Goal: Information Seeking & Learning: Learn about a topic

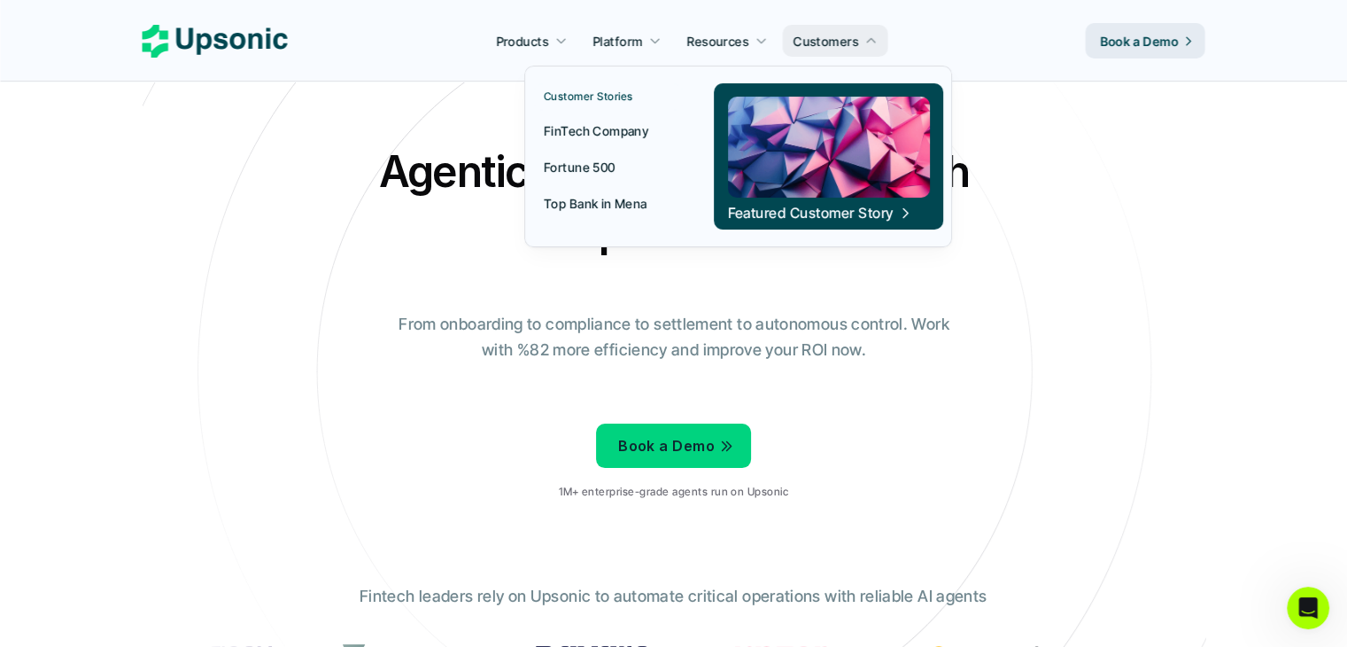
click at [619, 128] on p "FinTech Company" at bounding box center [596, 130] width 105 height 19
click at [606, 206] on p "Top Bank in Mena" at bounding box center [596, 203] width 104 height 19
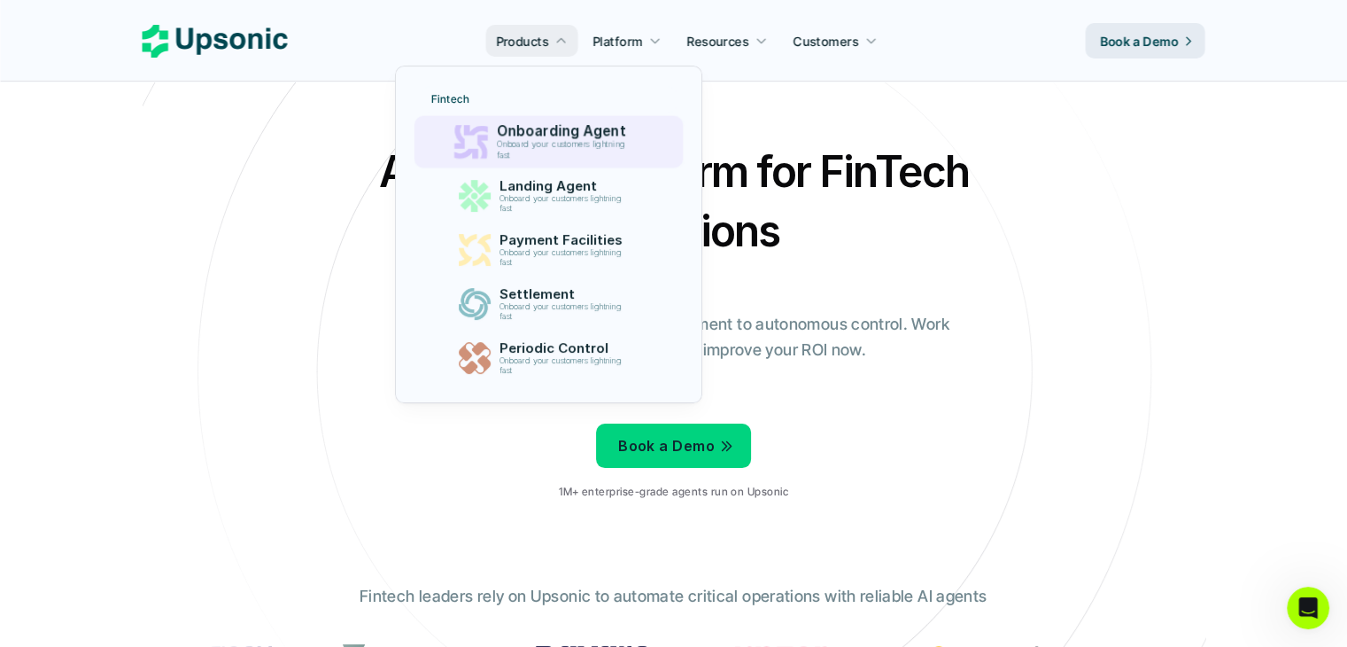
click at [536, 143] on p "Onboard your customers lightning fast" at bounding box center [565, 150] width 136 height 20
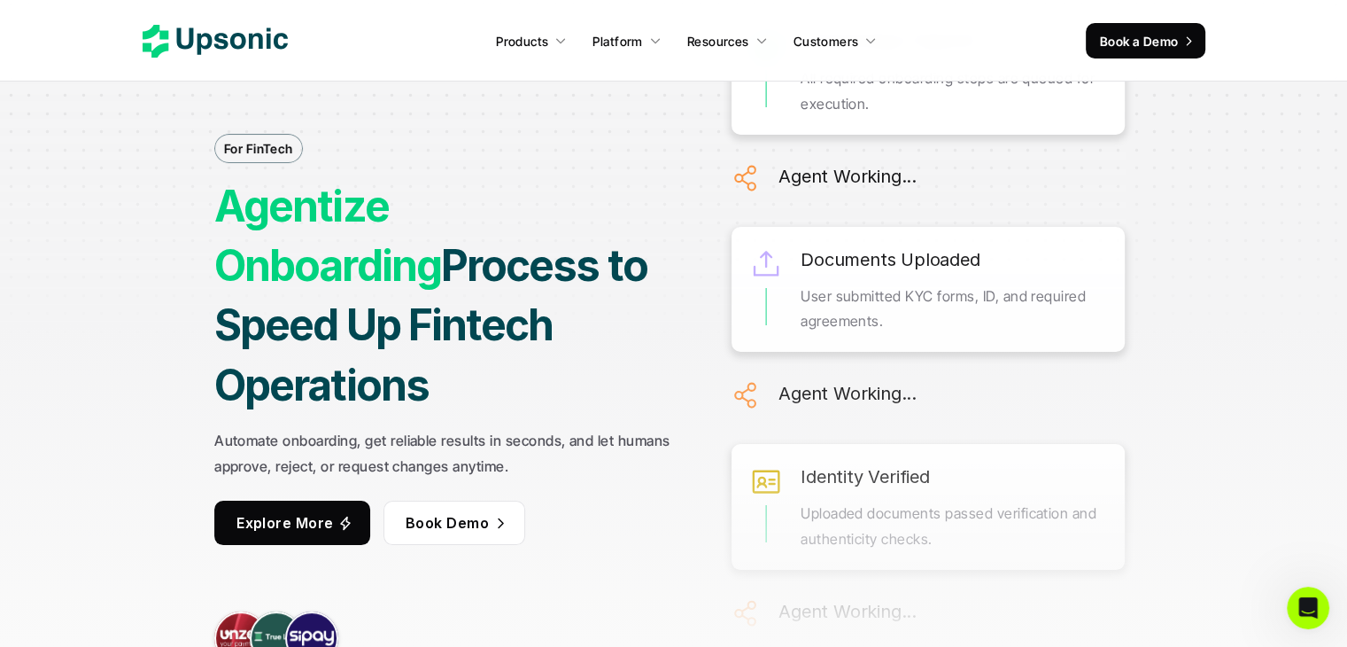
drag, startPoint x: 354, startPoint y: 206, endPoint x: 462, endPoint y: 210, distance: 107.3
click at [462, 210] on h1 "Agentize Onboarding Process to Speed Up Fintech Operations" at bounding box center [447, 295] width 466 height 238
click at [441, 210] on strong "Agentize Onboarding" at bounding box center [327, 236] width 227 height 112
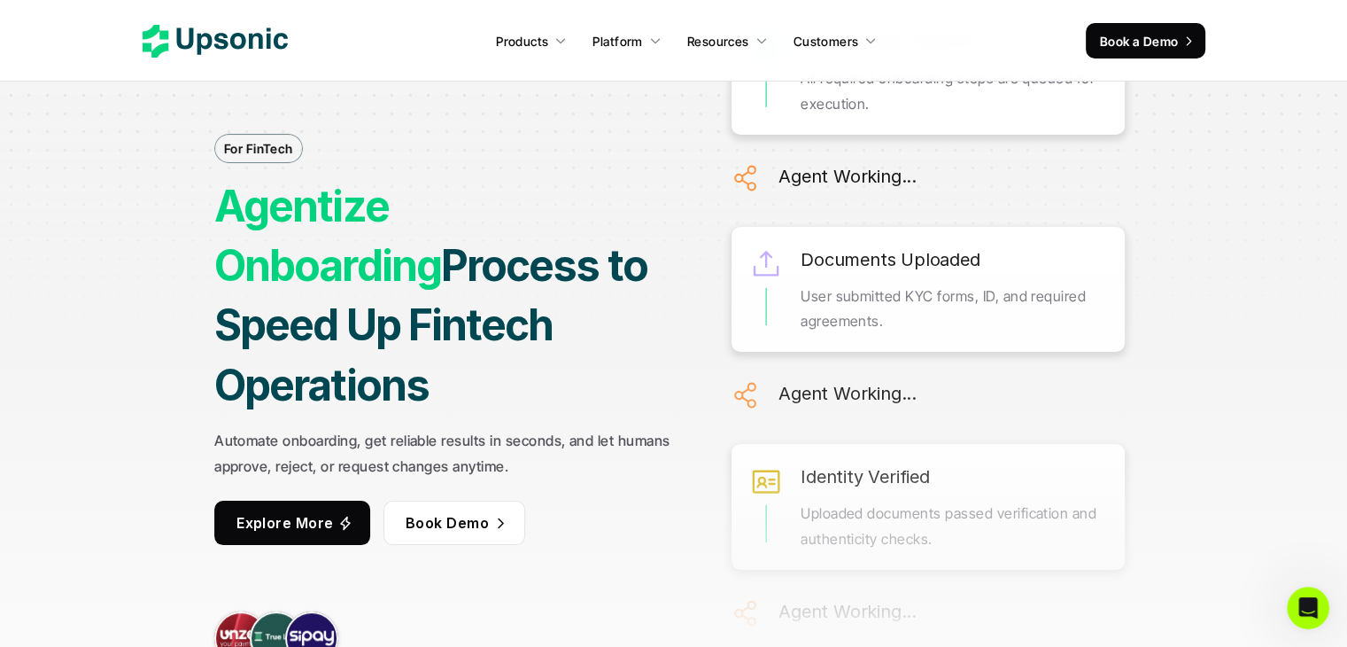
click at [350, 234] on strong "Agentize Onboarding" at bounding box center [327, 236] width 227 height 112
drag, startPoint x: 350, startPoint y: 234, endPoint x: 751, endPoint y: 338, distance: 414.5
click at [567, 288] on h1 "Agentize Onboarding Process to Speed Up Fintech Operations" at bounding box center [447, 295] width 466 height 238
drag, startPoint x: 790, startPoint y: 242, endPoint x: 847, endPoint y: 307, distance: 86.7
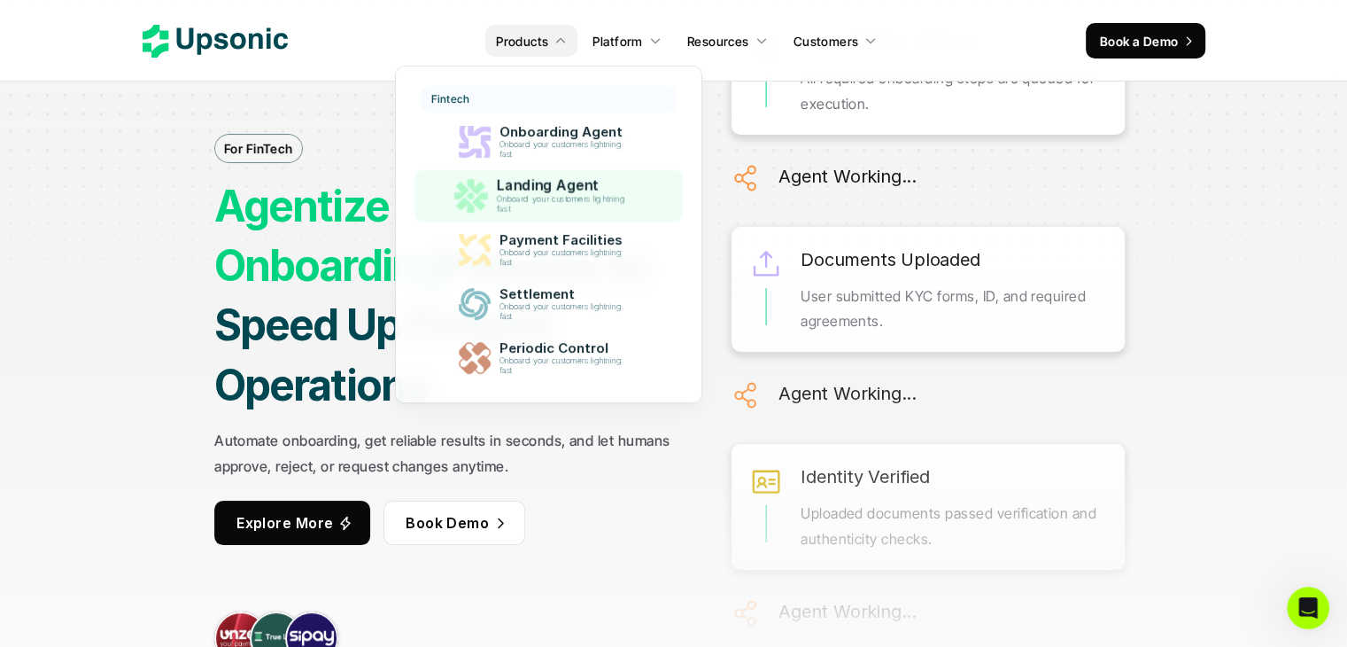
click at [545, 184] on p "Landing Agent" at bounding box center [565, 185] width 137 height 17
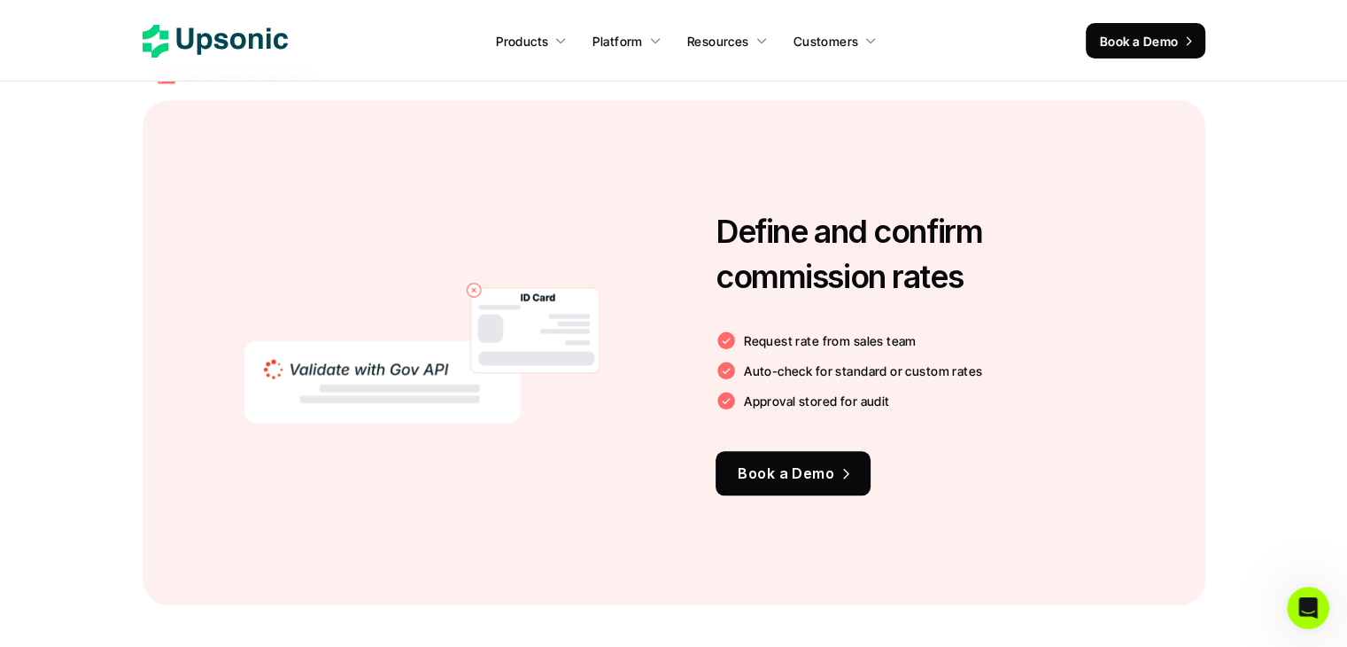
scroll to position [1653, 0]
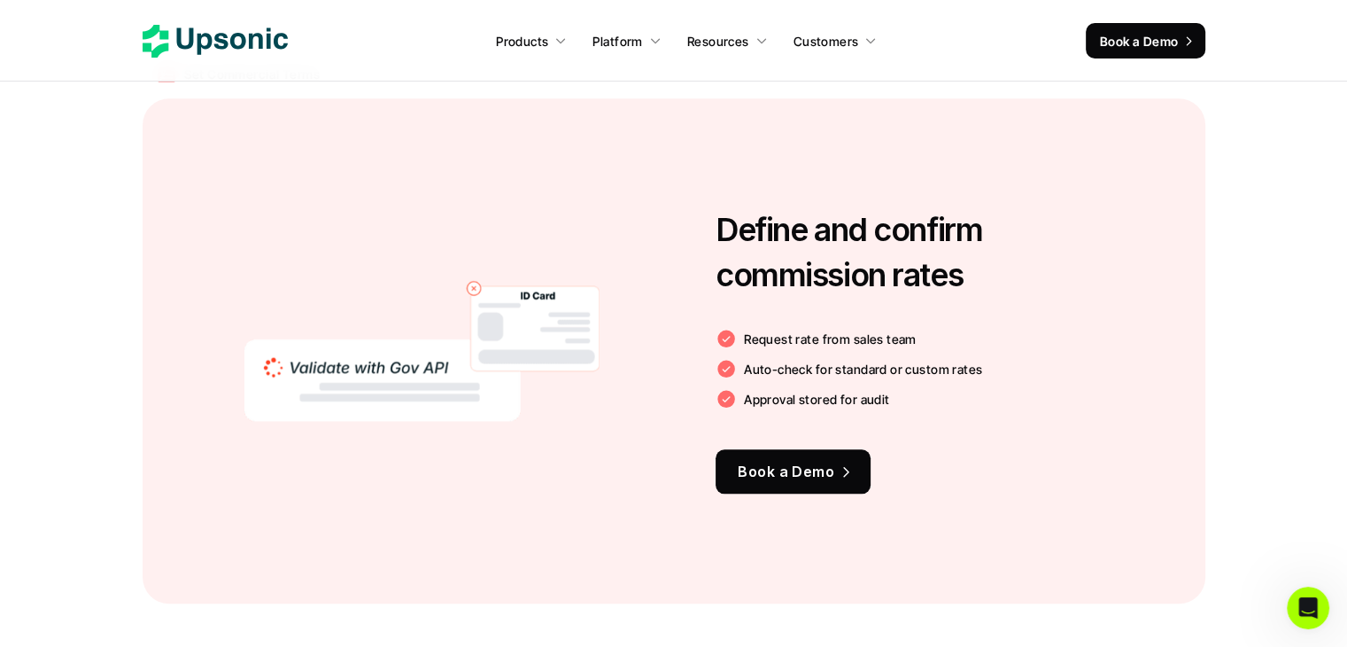
drag, startPoint x: 798, startPoint y: 334, endPoint x: 1054, endPoint y: 549, distance: 334.5
click at [1047, 544] on div "Define and confirm commission rates Request rate from sales team Auto-check for…" at bounding box center [674, 350] width 1063 height 505
click at [1055, 550] on div "Define and confirm commission rates Request rate from sales team Auto-check for…" at bounding box center [674, 350] width 1063 height 505
click at [883, 351] on div "Request rate from sales team Auto-check for standard or custom rates Approval s…" at bounding box center [916, 369] width 400 height 82
click at [752, 211] on h3 "Define and confirm commission rates" at bounding box center [934, 251] width 437 height 89
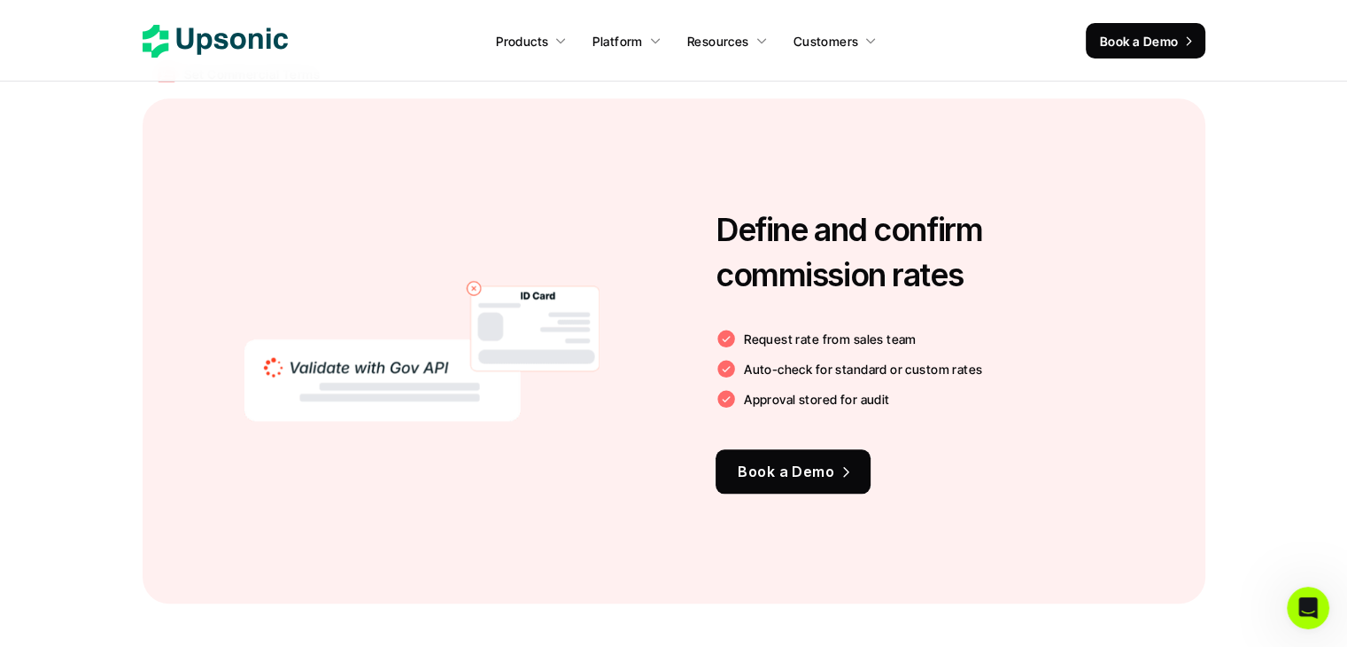
click at [750, 210] on h3 "Define and confirm commission rates" at bounding box center [934, 251] width 437 height 89
drag, startPoint x: 750, startPoint y: 210, endPoint x: 853, endPoint y: 470, distance: 279.2
click at [853, 470] on div "Define and confirm commission rates Request rate from sales team Auto-check for…" at bounding box center [934, 350] width 437 height 399
click at [924, 323] on div "Define and confirm commission rates Request rate from sales team Auto-check for…" at bounding box center [934, 350] width 437 height 399
